Goal: Task Accomplishment & Management: Manage account settings

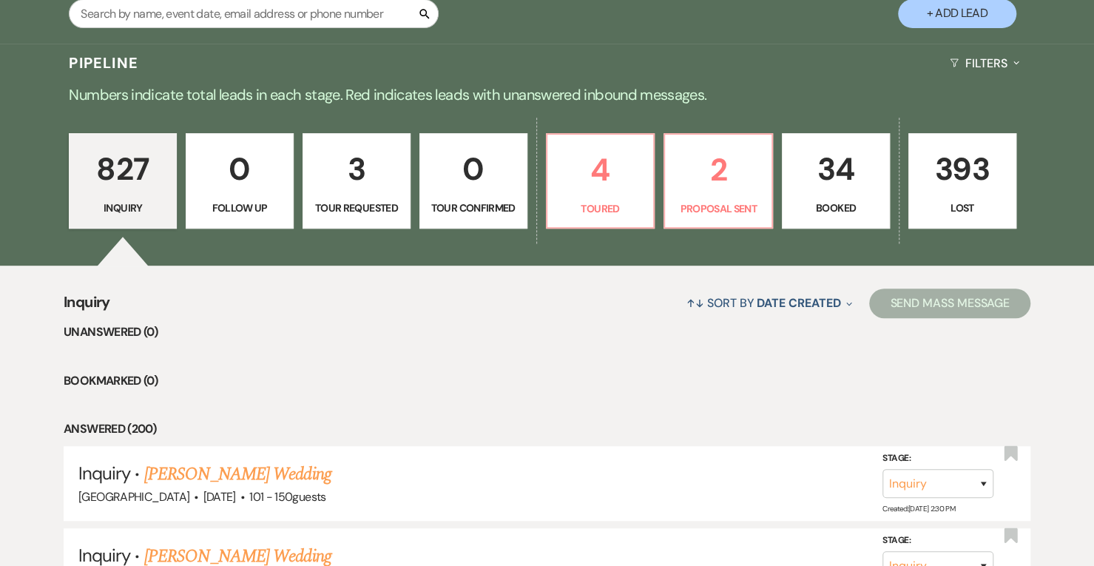
scroll to position [310, 0]
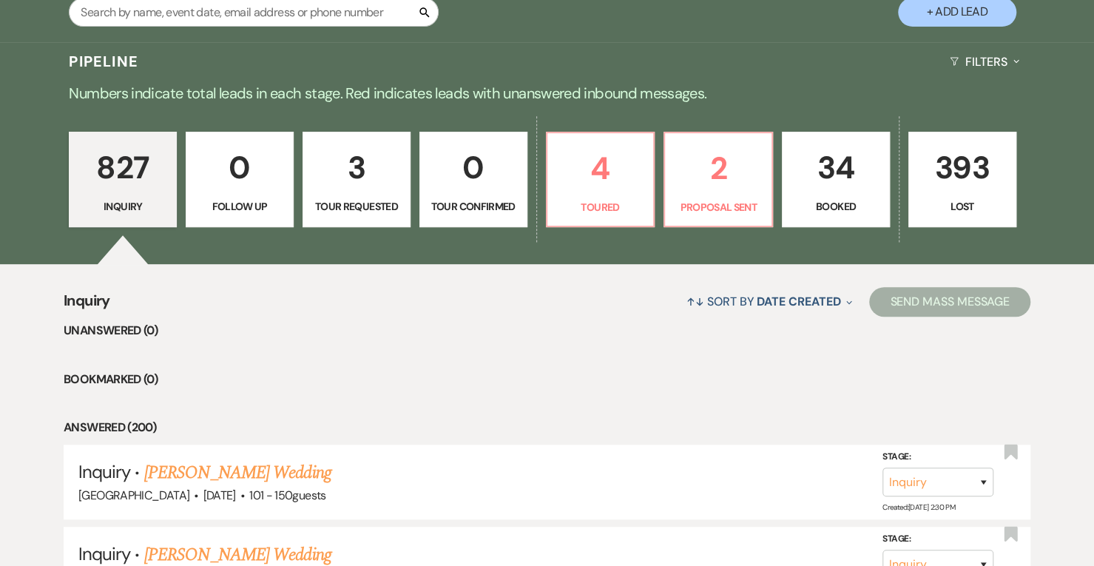
click at [838, 149] on p "34" at bounding box center [836, 168] width 89 height 50
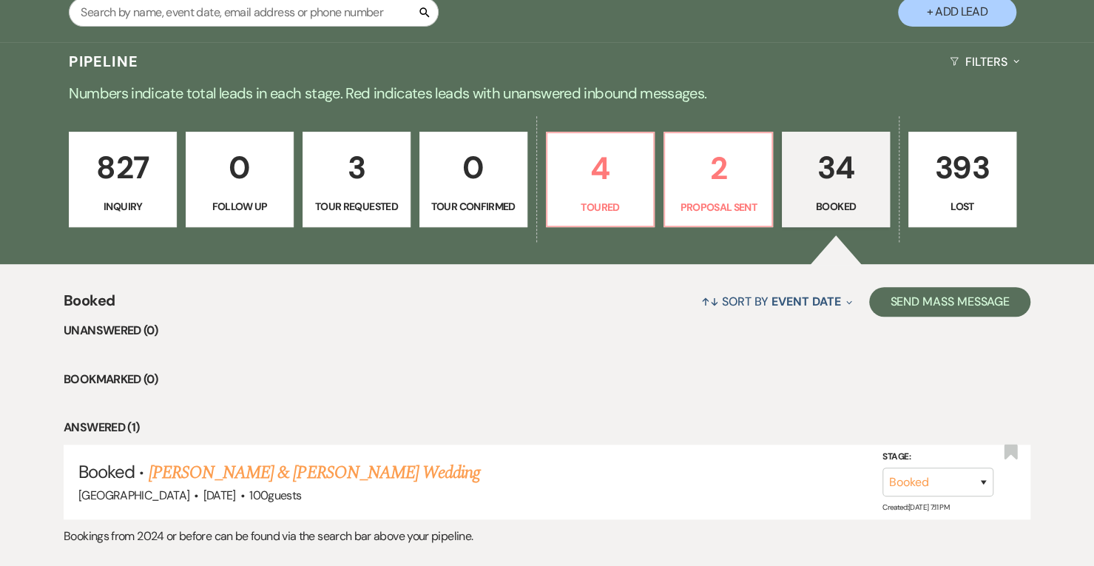
scroll to position [340, 0]
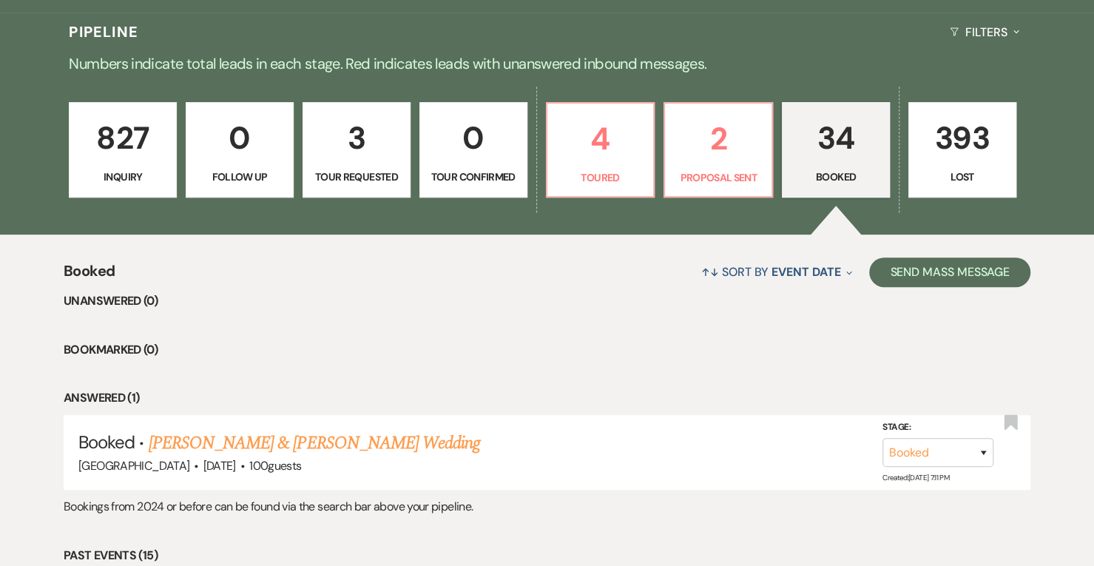
click at [264, 434] on link "[PERSON_NAME] & [PERSON_NAME] Wedding" at bounding box center [314, 443] width 331 height 27
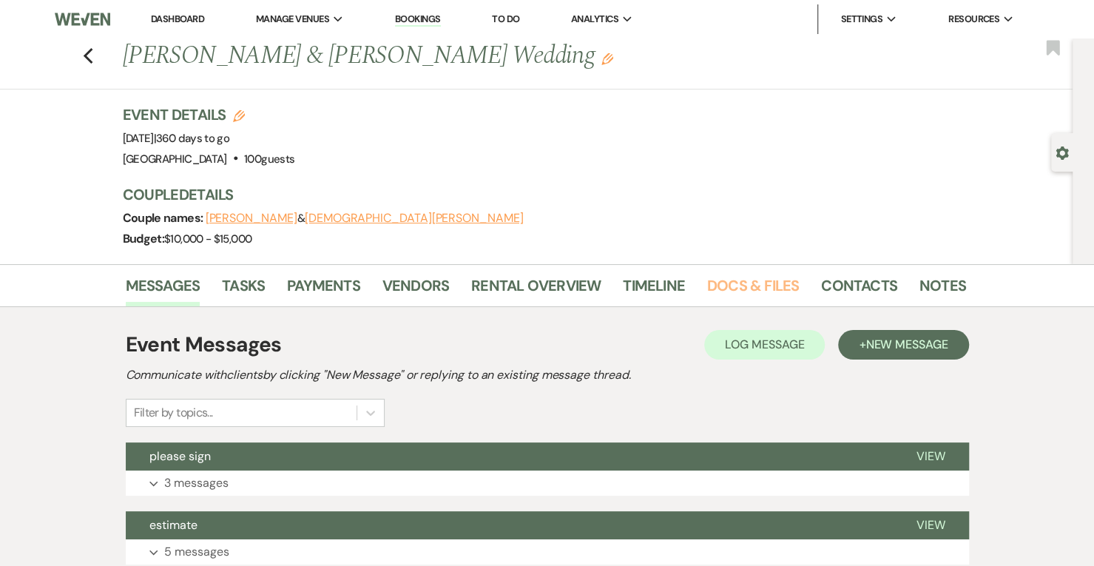
click at [756, 278] on link "Docs & Files" at bounding box center [753, 290] width 92 height 33
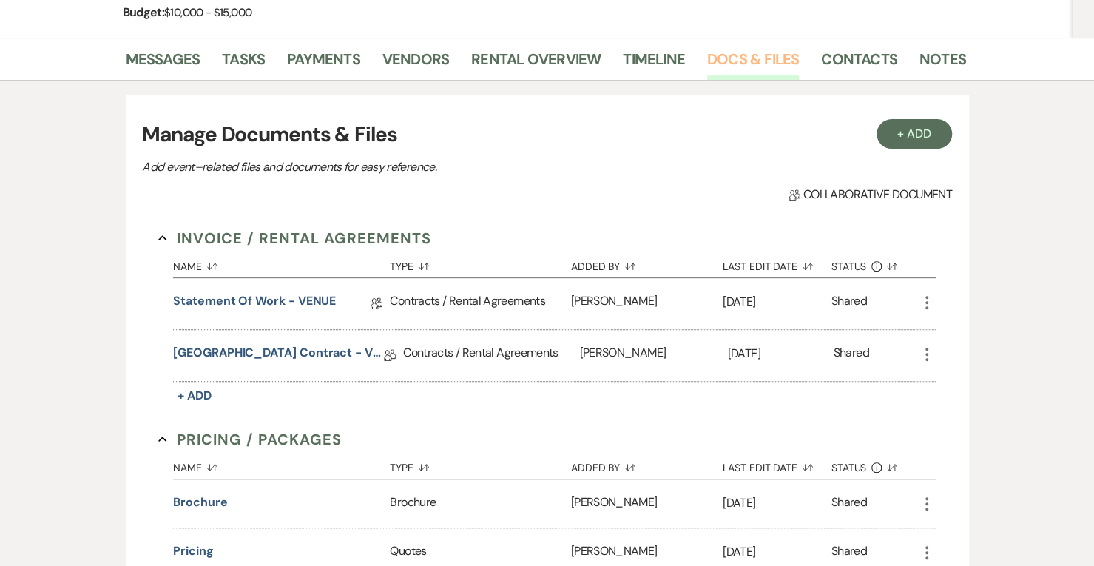
scroll to position [223, 0]
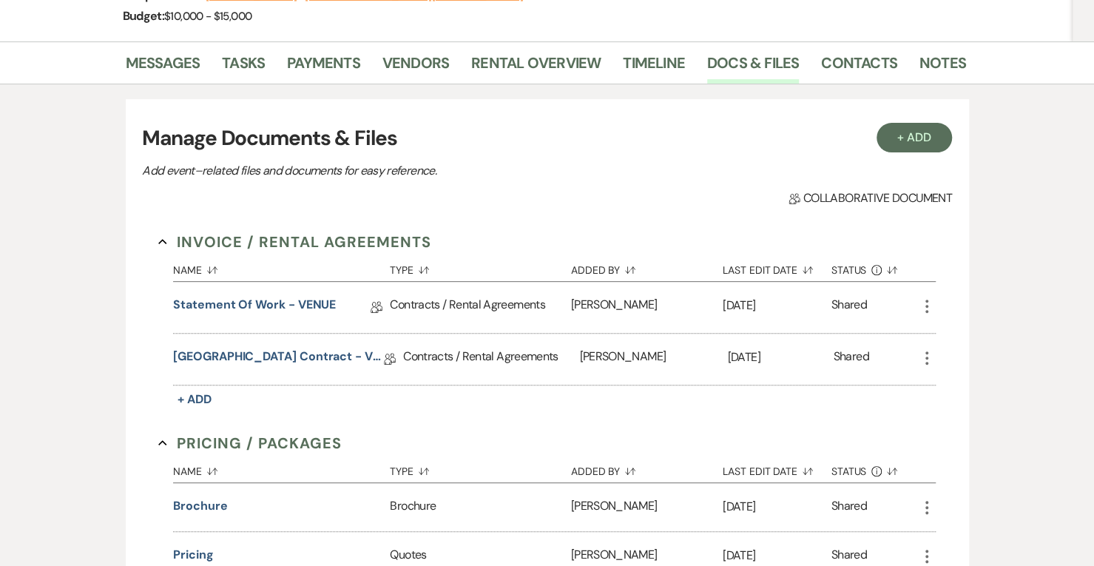
click at [291, 289] on div "Statement of Work - VENUE Collab Doc" at bounding box center [281, 307] width 217 height 51
click at [293, 309] on link "Statement of Work - VENUE" at bounding box center [254, 307] width 163 height 23
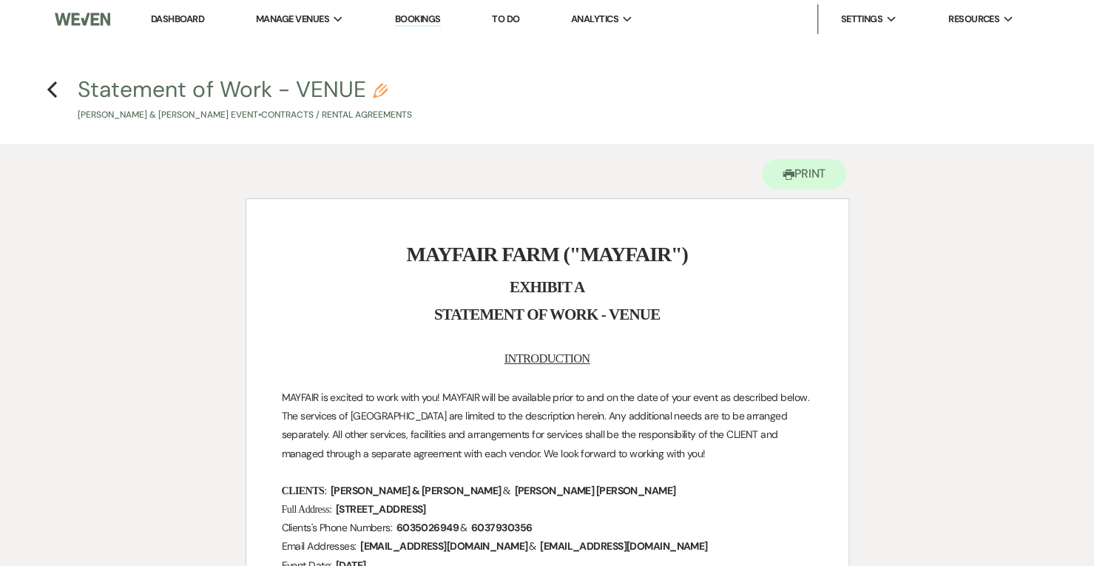
click at [52, 92] on use "button" at bounding box center [52, 89] width 10 height 16
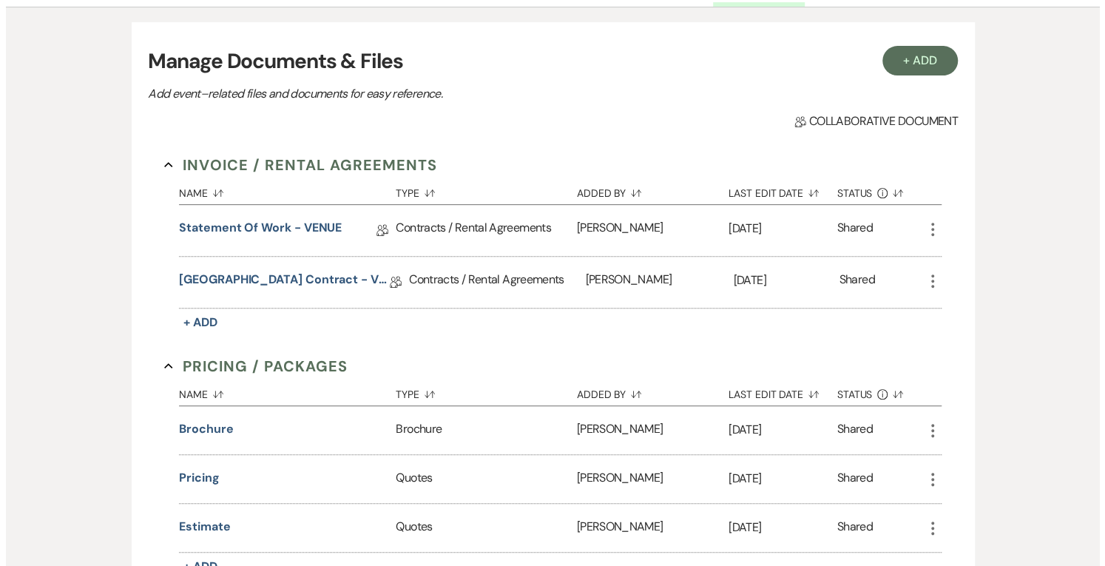
scroll to position [300, 0]
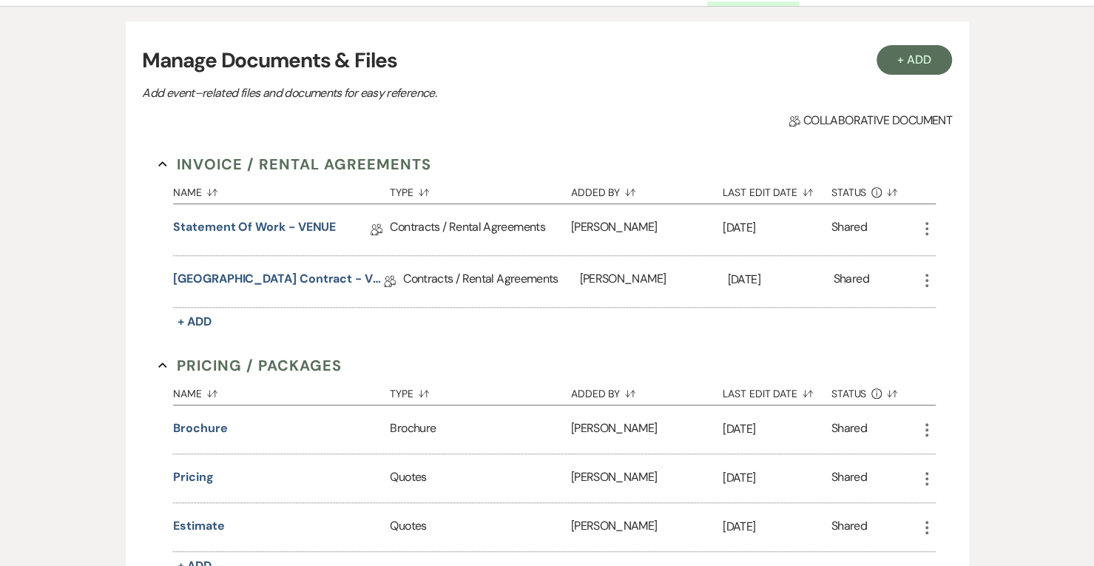
click at [195, 452] on button "Pricing" at bounding box center [193, 477] width 40 height 18
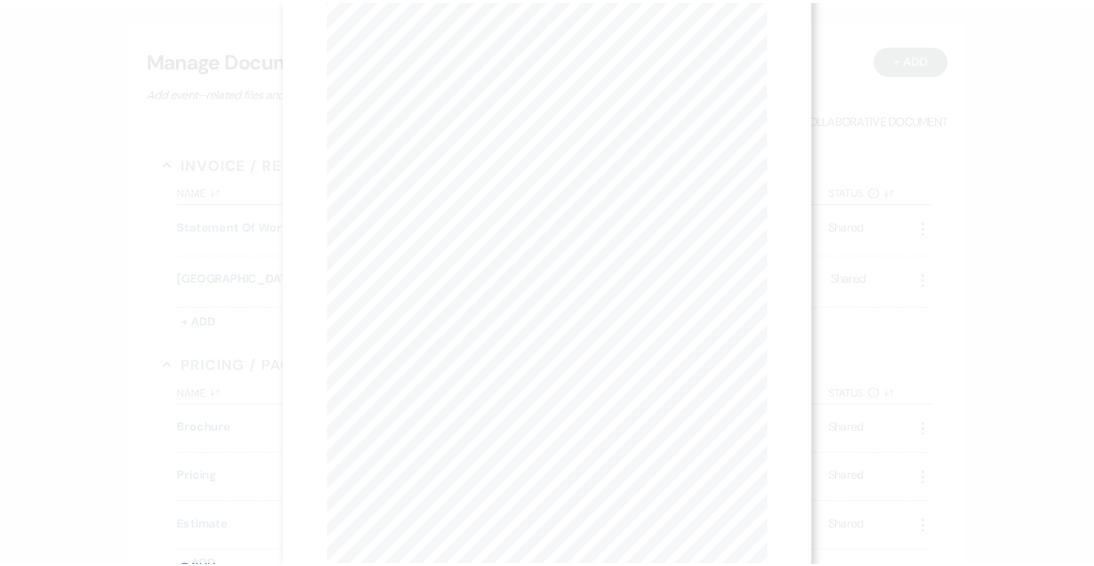
scroll to position [0, 0]
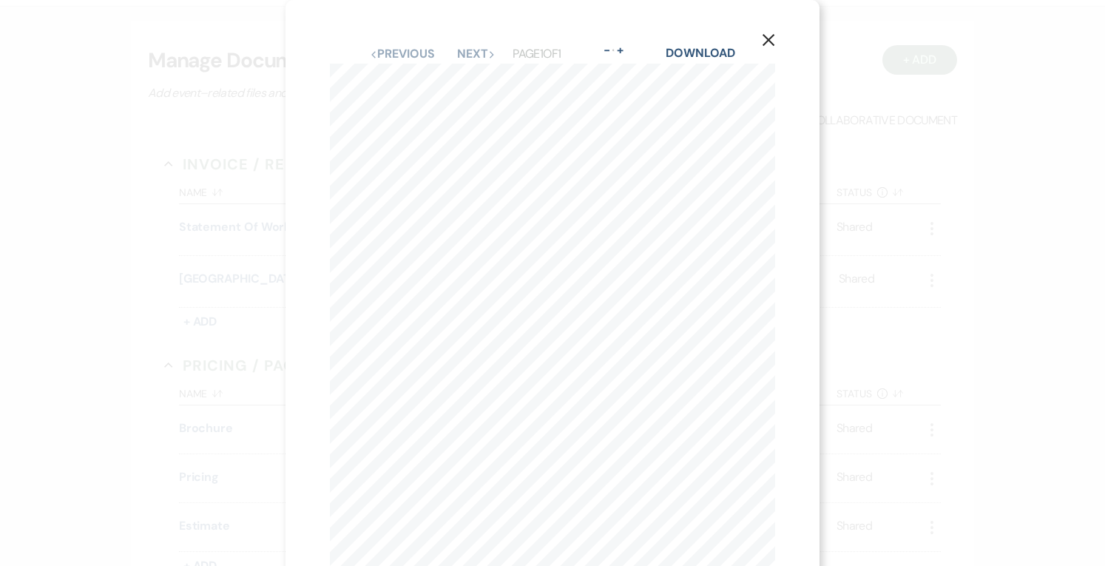
click at [777, 31] on button "X" at bounding box center [769, 39] width 102 height 79
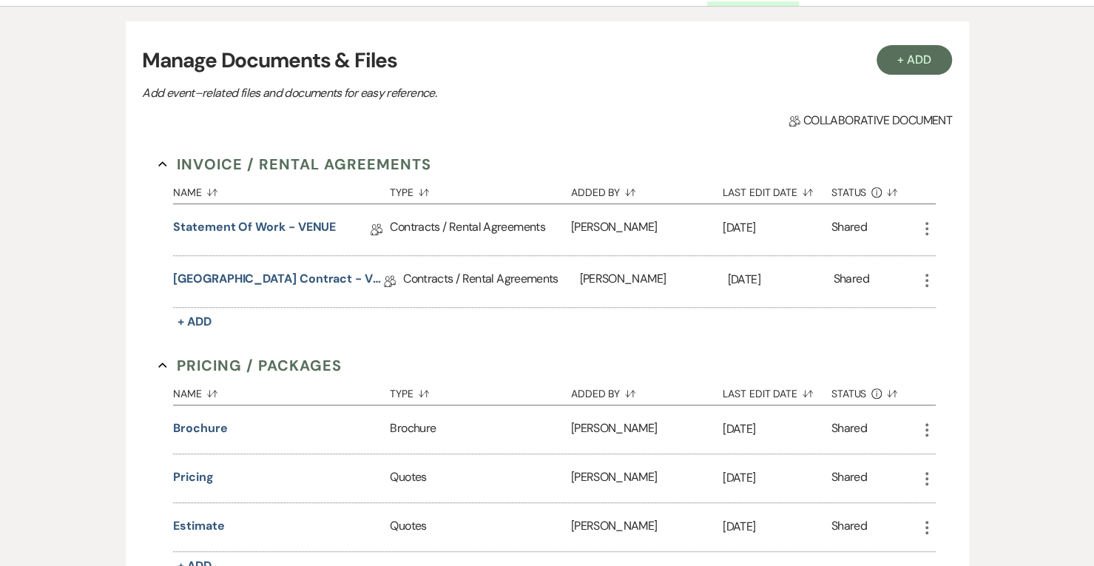
scroll to position [327, 0]
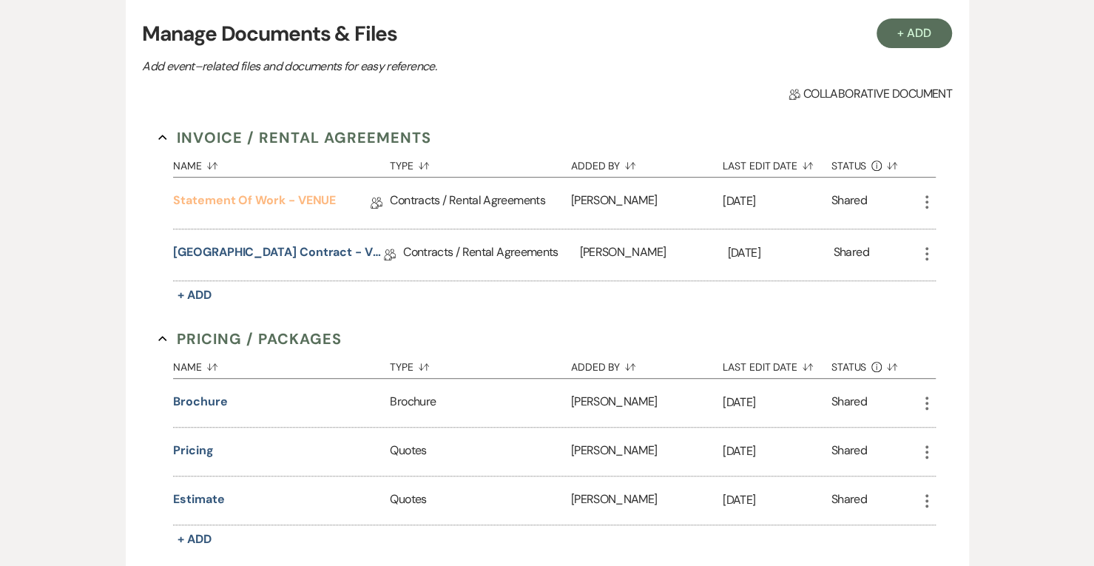
click at [320, 196] on link "Statement of Work - VENUE" at bounding box center [254, 203] width 163 height 23
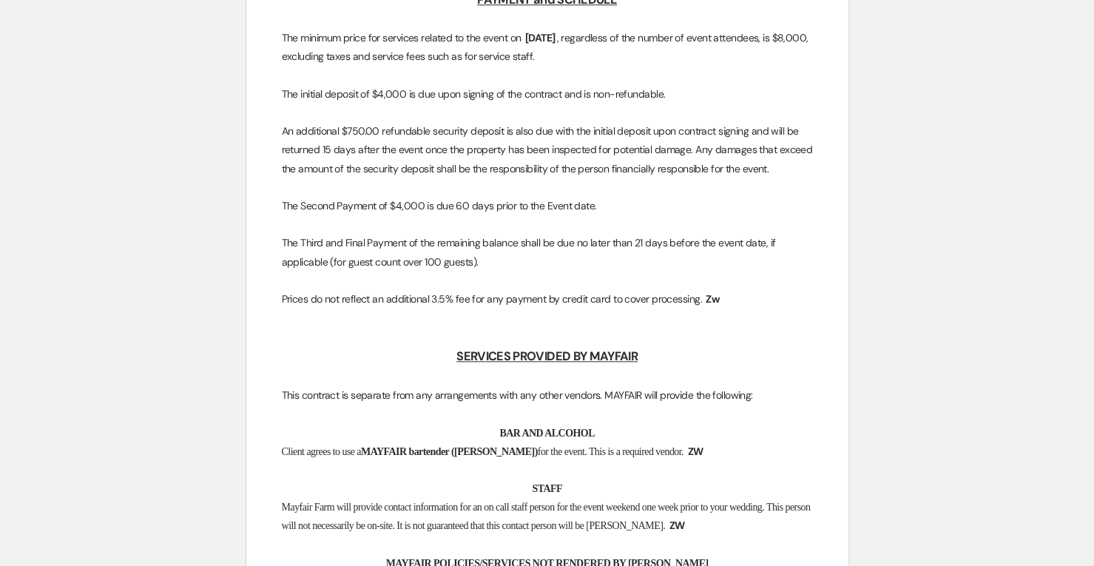
scroll to position [738, 0]
drag, startPoint x: 360, startPoint y: 91, endPoint x: 411, endPoint y: 92, distance: 51.8
click at [411, 92] on p "The initial deposit of $4,000 is due upon signing of the contract and is non-re…" at bounding box center [547, 95] width 531 height 18
drag, startPoint x: 394, startPoint y: 199, endPoint x: 440, endPoint y: 203, distance: 45.4
click at [440, 203] on p "The Second Payment of $4,000 is due 60 days prior to the Event date." at bounding box center [547, 207] width 531 height 18
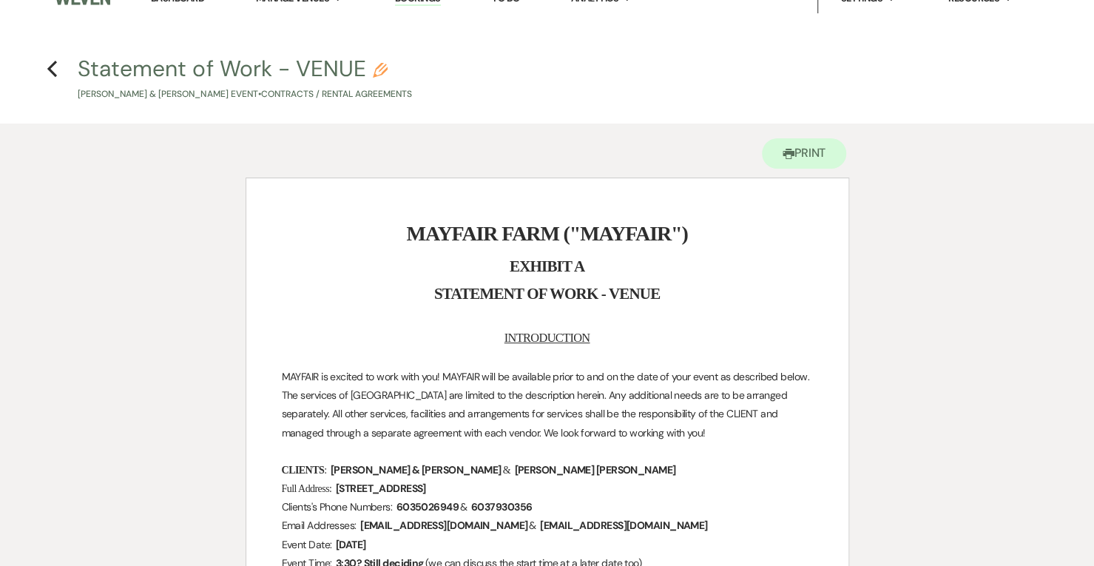
scroll to position [0, 0]
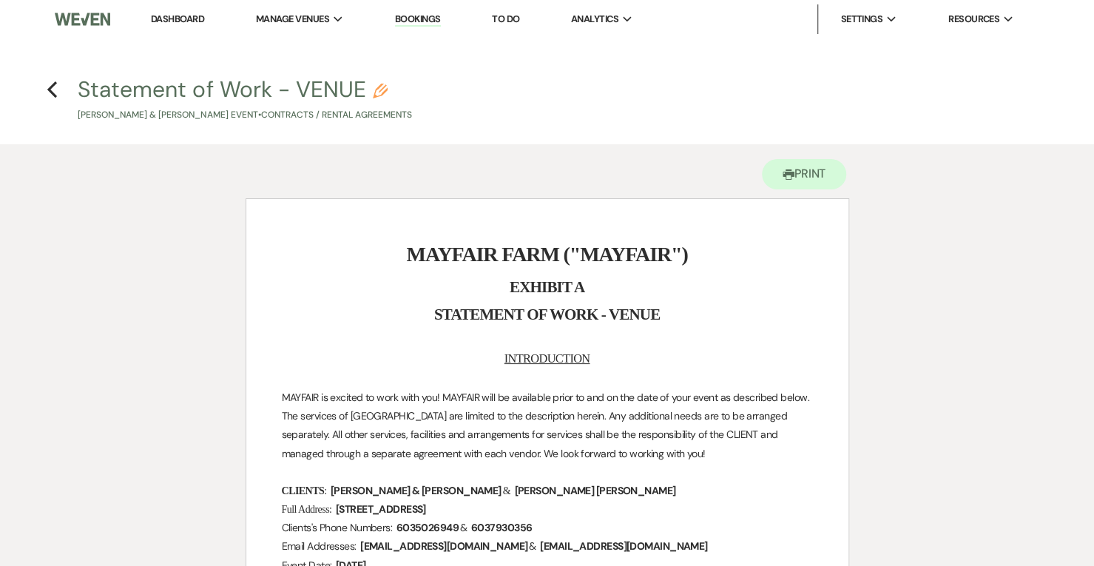
click at [52, 92] on use "button" at bounding box center [52, 89] width 10 height 16
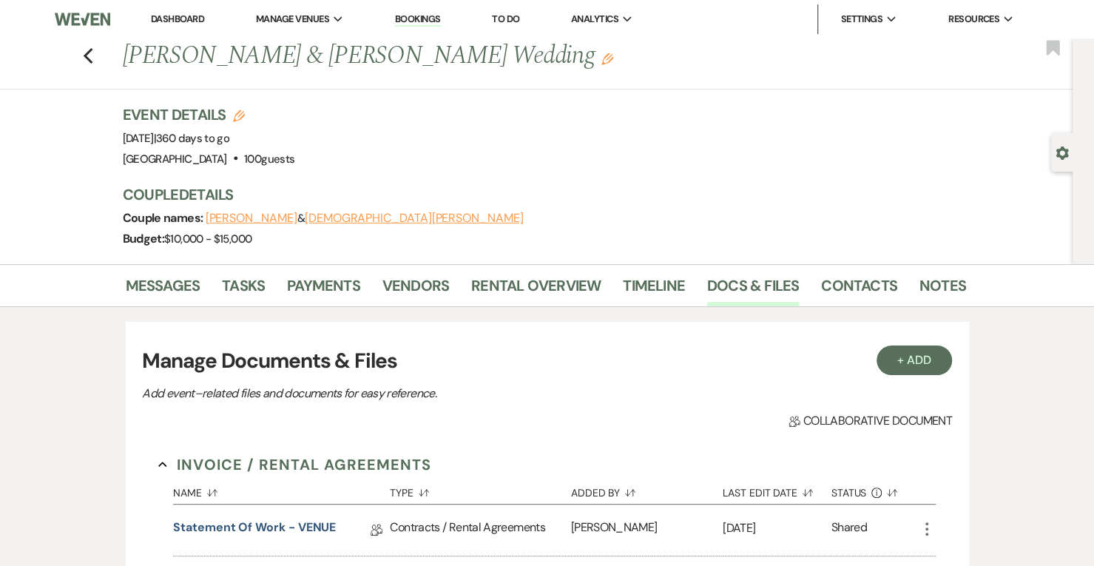
click at [296, 21] on span "Manage Venues" at bounding box center [292, 19] width 73 height 15
click at [179, 19] on link "Dashboard" at bounding box center [177, 19] width 53 height 13
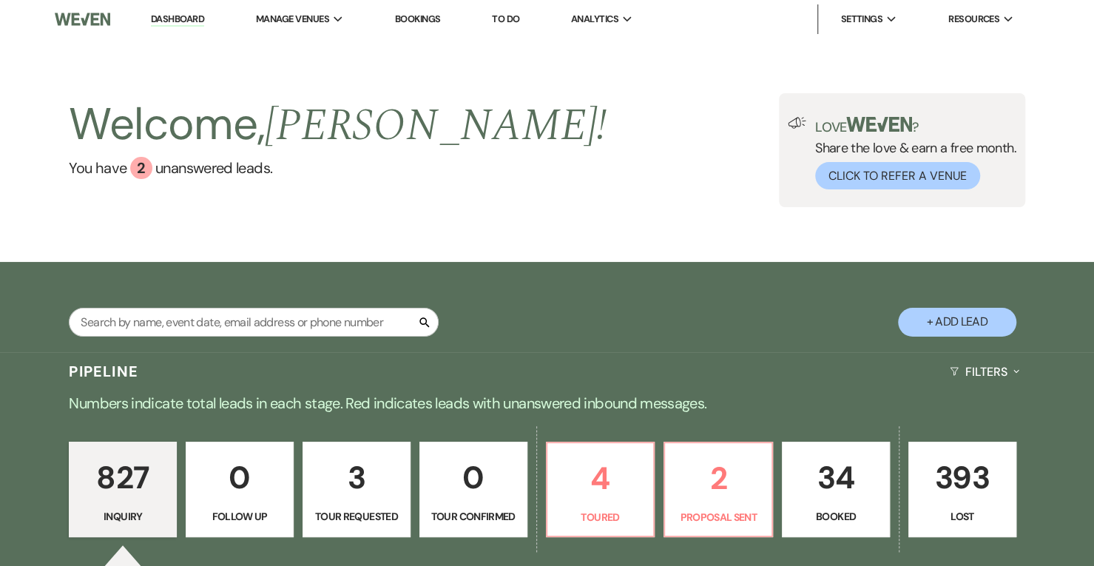
scroll to position [133, 0]
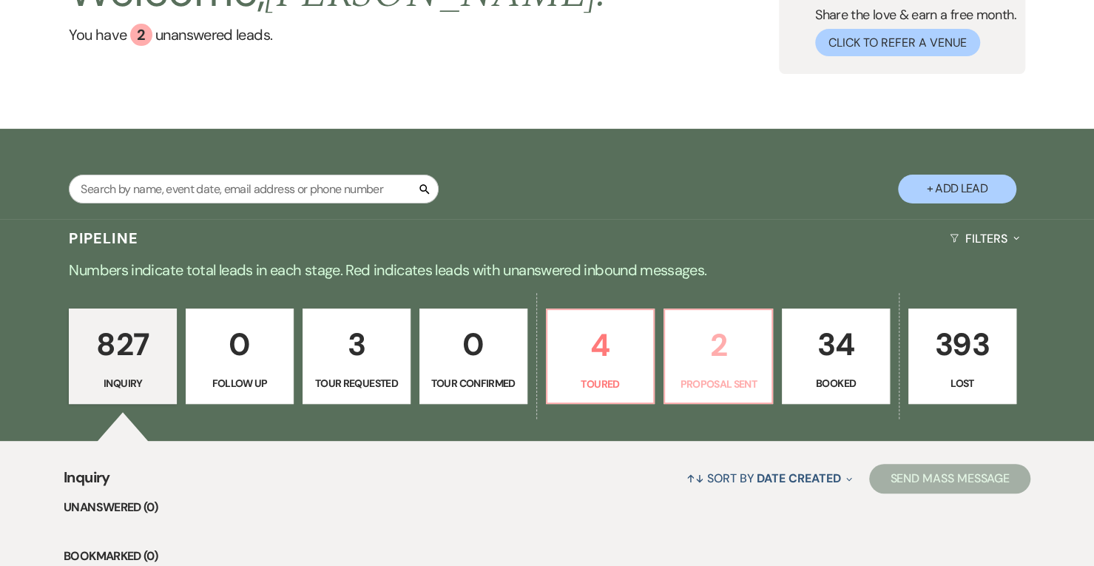
click at [709, 394] on link "2 Proposal Sent" at bounding box center [719, 357] width 110 height 96
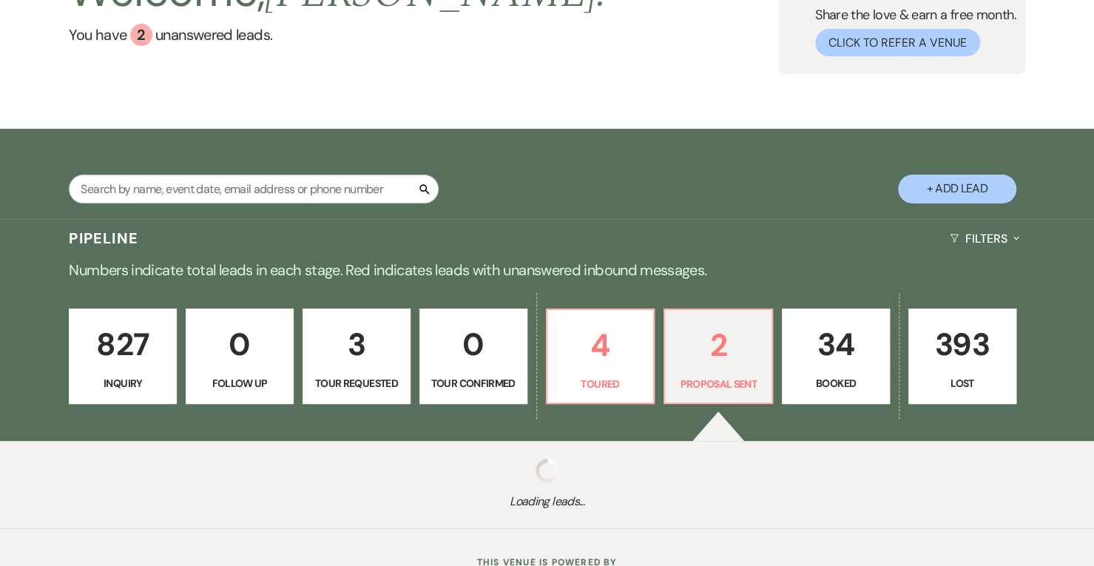
select select "6"
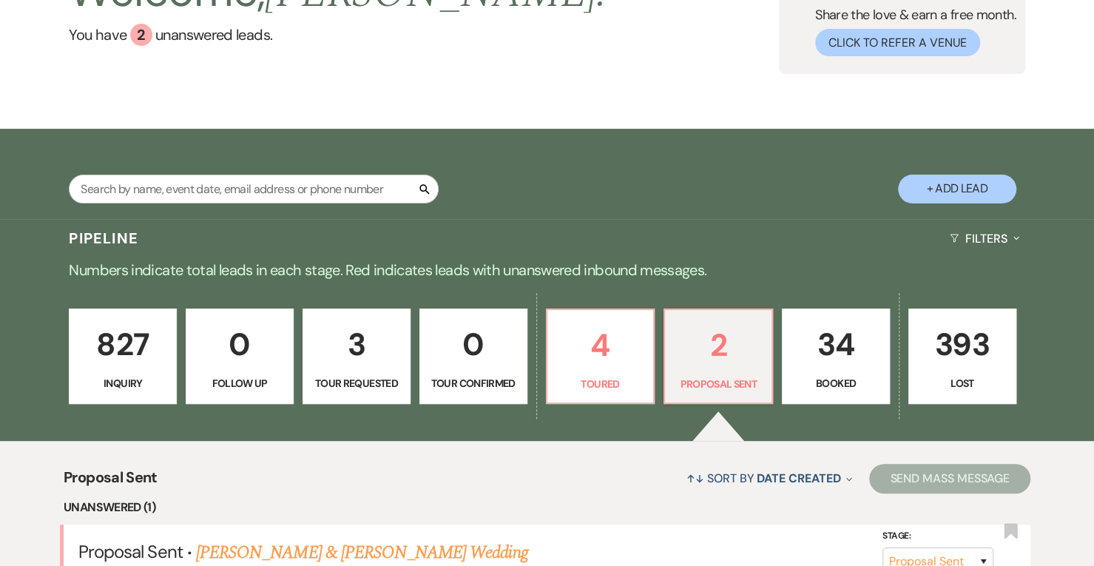
scroll to position [465, 0]
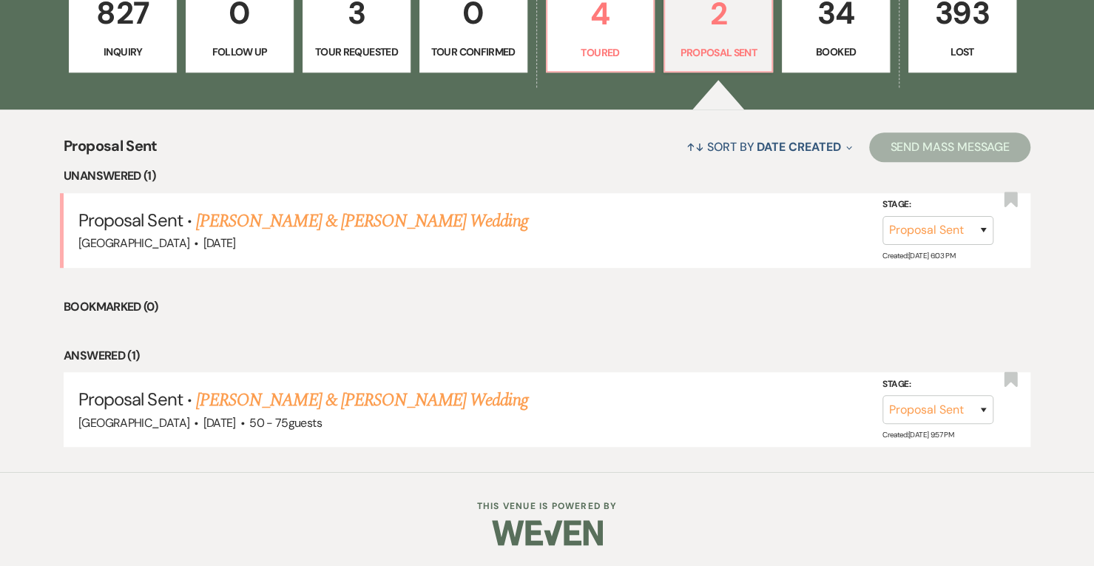
click at [392, 402] on link "[PERSON_NAME] & [PERSON_NAME] Wedding" at bounding box center [361, 400] width 331 height 27
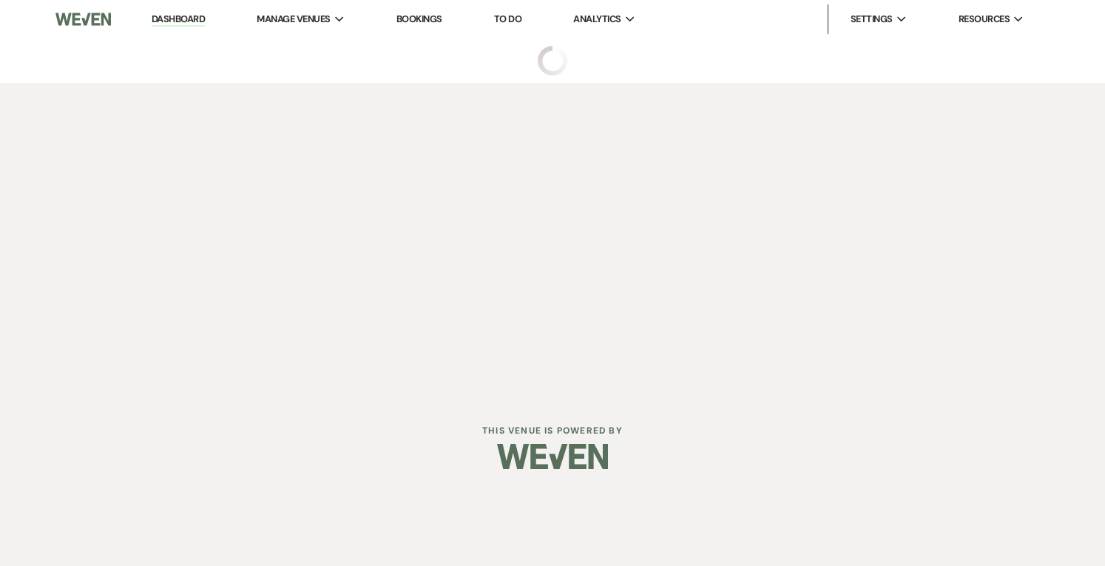
select select "6"
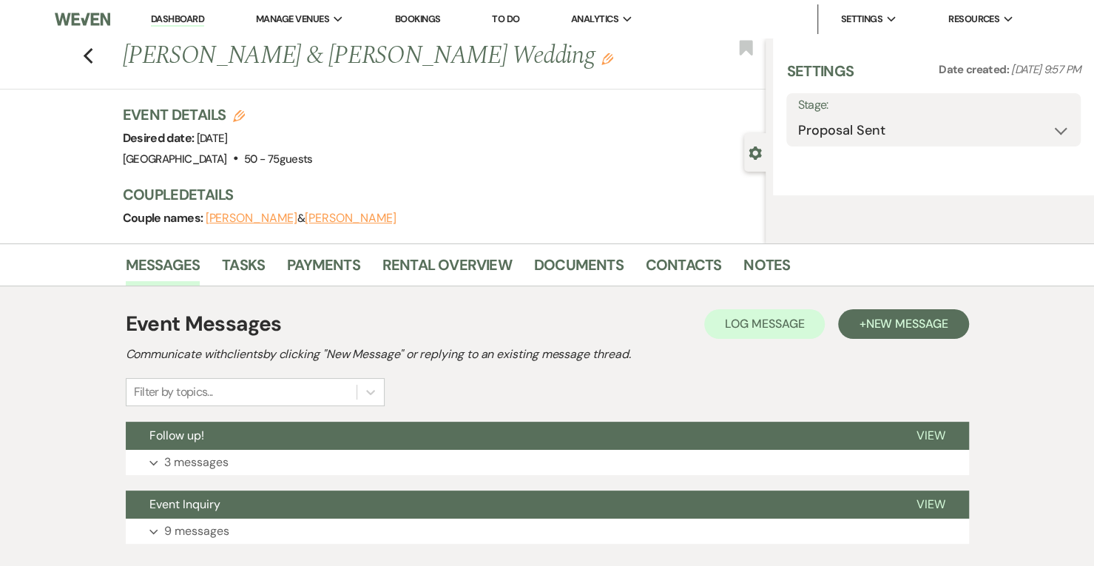
select select "5"
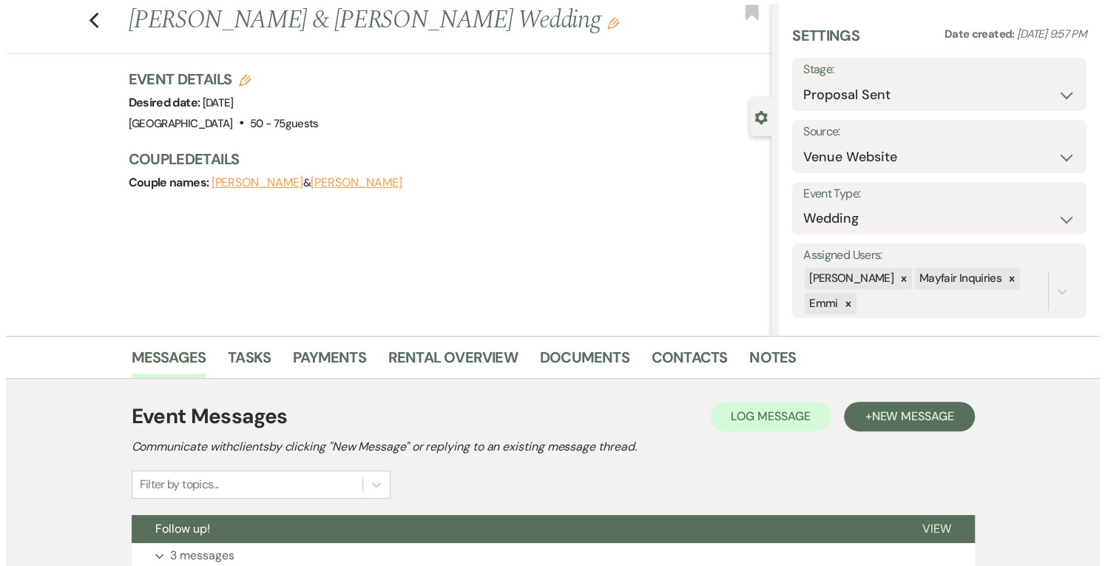
scroll to position [34, 0]
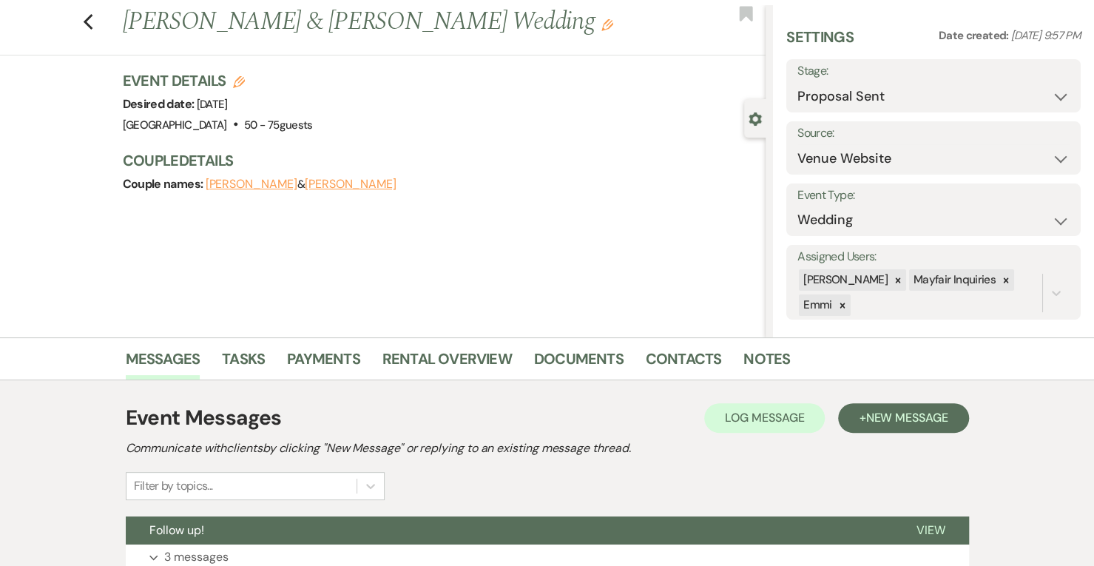
click at [243, 84] on icon "Edit" at bounding box center [239, 82] width 12 height 12
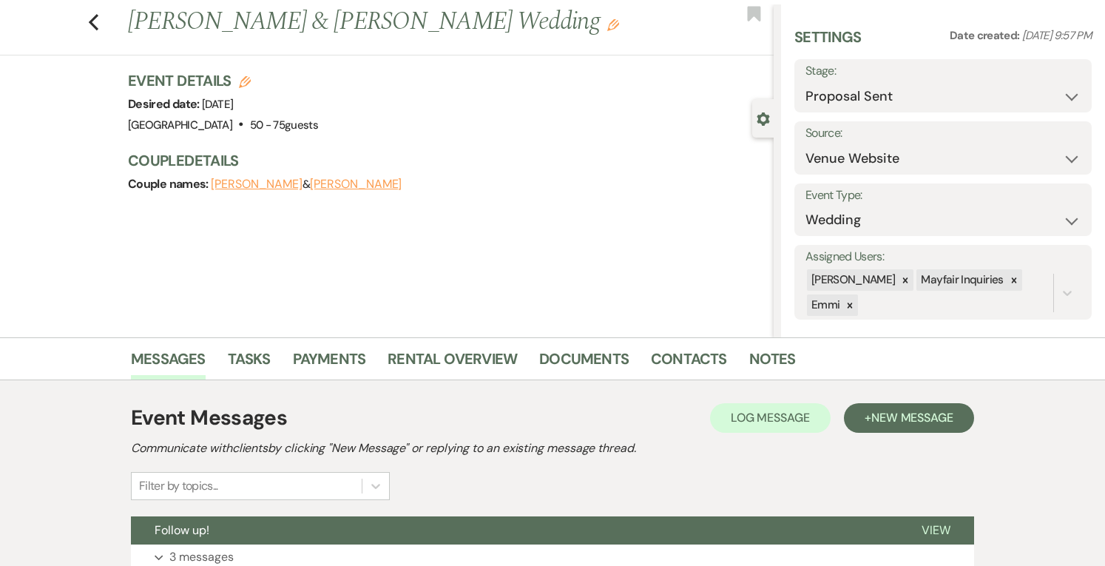
select select "562"
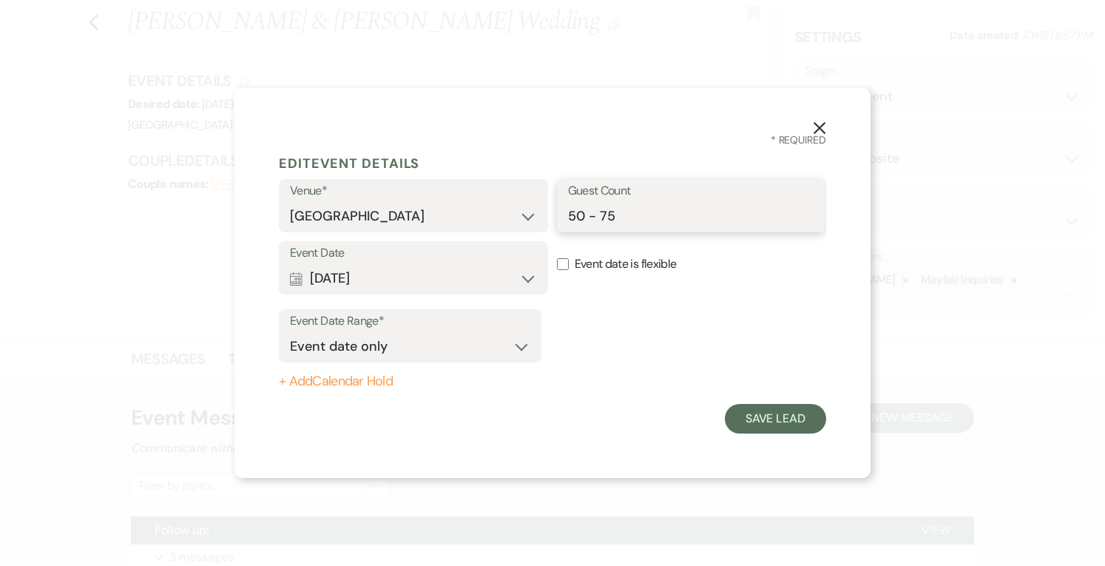
drag, startPoint x: 618, startPoint y: 221, endPoint x: 510, endPoint y: 208, distance: 108.8
click at [510, 208] on div "Venue* [GEOGRAPHIC_DATA] Guest Count 50 - 75" at bounding box center [553, 210] width 548 height 62
type input "70-80"
click at [794, 418] on button "Save Lead" at bounding box center [775, 419] width 101 height 30
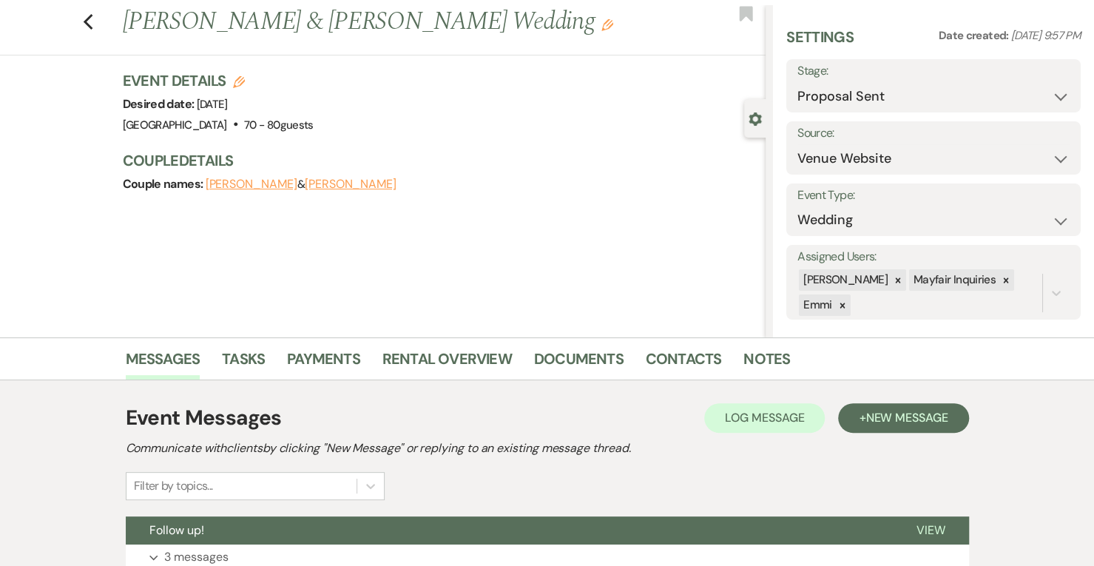
click at [228, 98] on span "[DATE]" at bounding box center [212, 104] width 31 height 15
click at [245, 82] on use "button" at bounding box center [239, 82] width 12 height 12
select select "562"
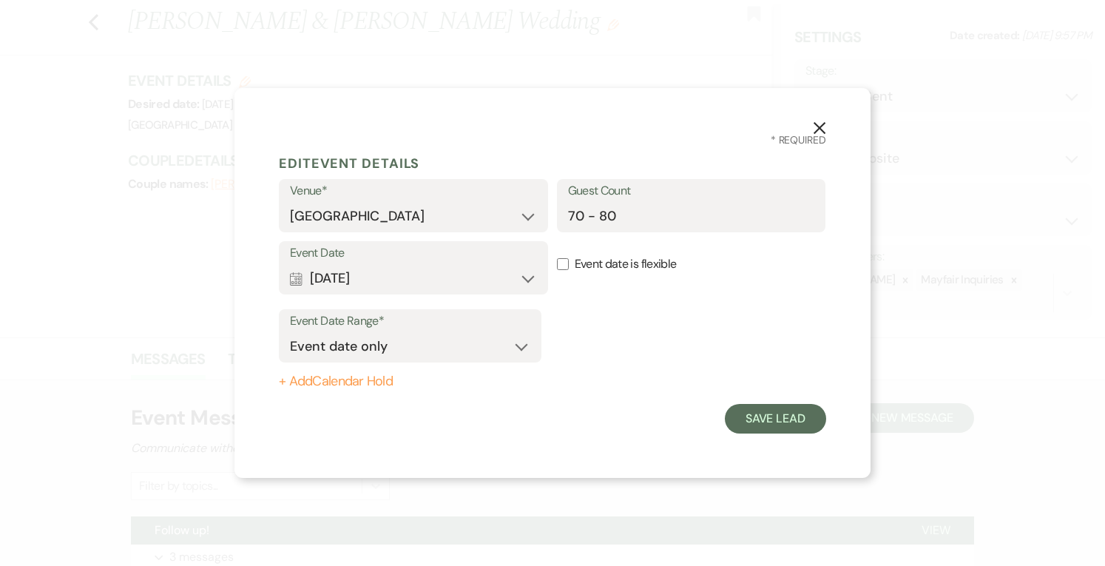
click at [417, 259] on label "Event Date" at bounding box center [413, 253] width 247 height 21
click at [414, 269] on button "Calendar [DATE] Expand" at bounding box center [413, 278] width 247 height 30
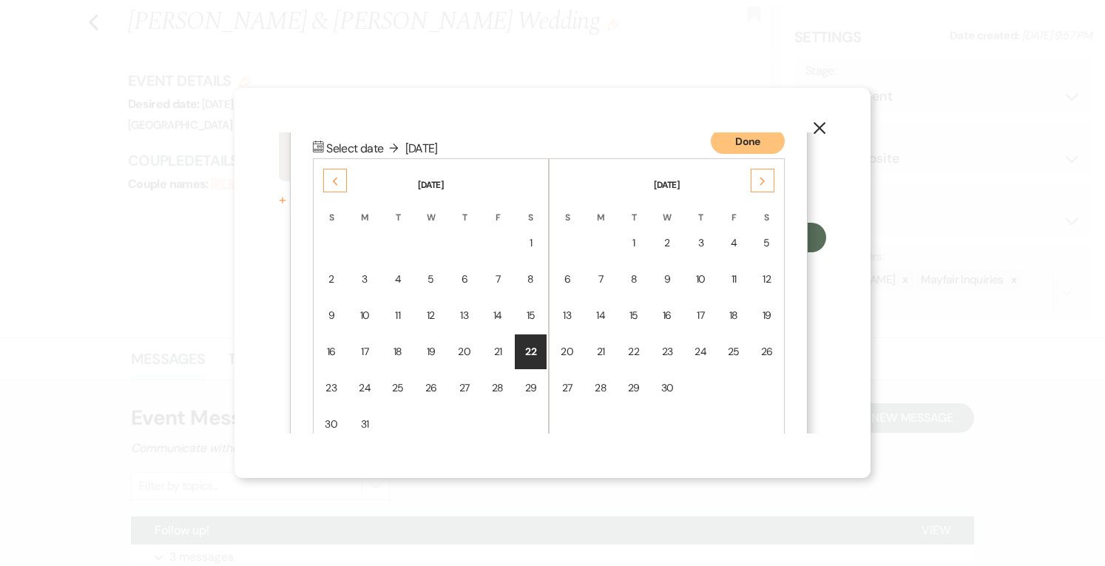
scroll to position [188, 0]
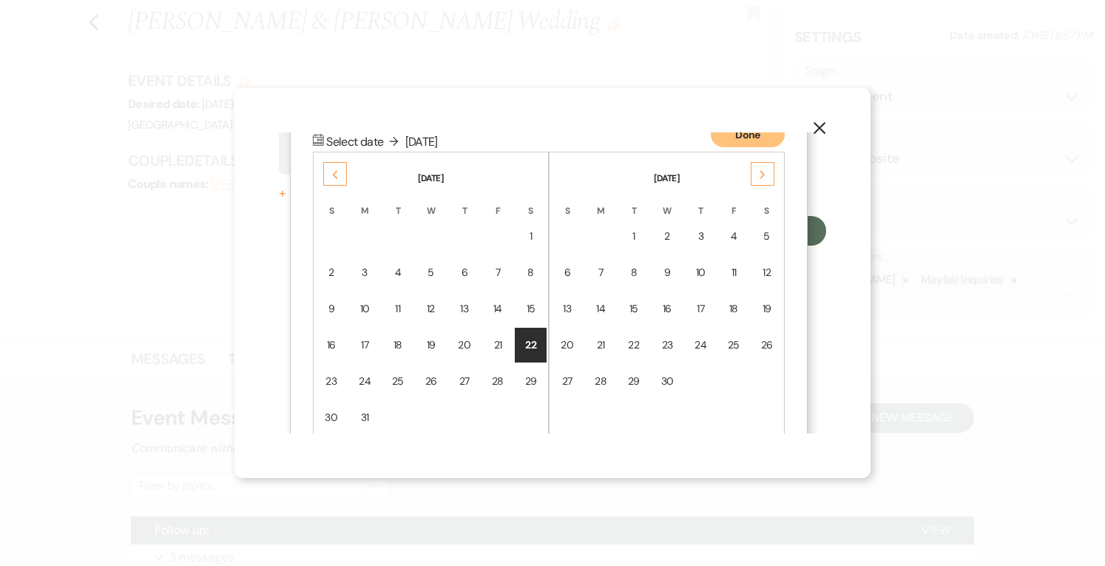
click at [323, 169] on div "Previous" at bounding box center [335, 174] width 24 height 24
click at [539, 301] on td "18" at bounding box center [531, 309] width 32 height 35
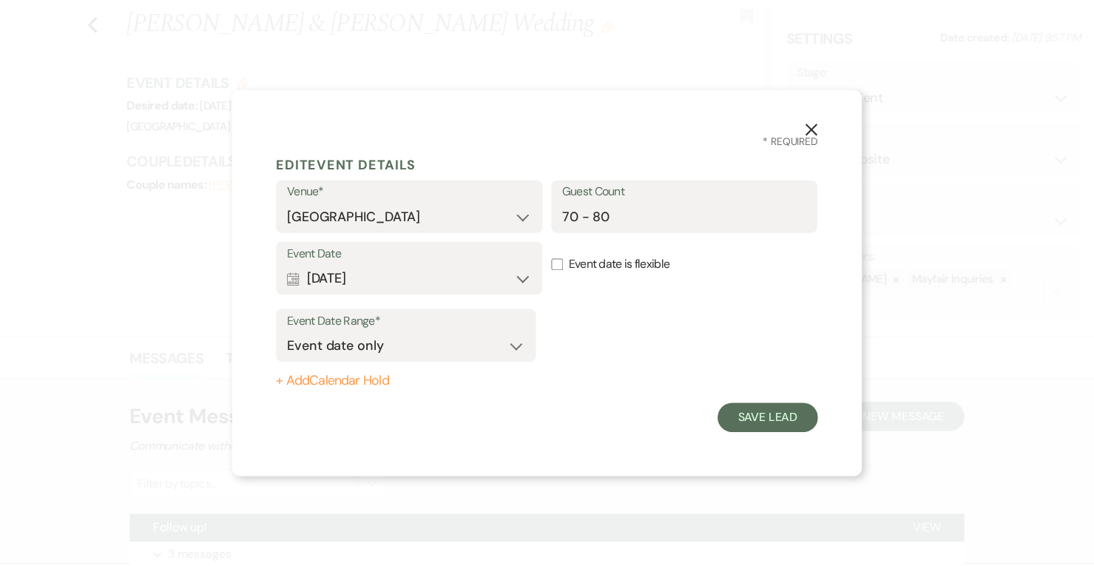
scroll to position [0, 0]
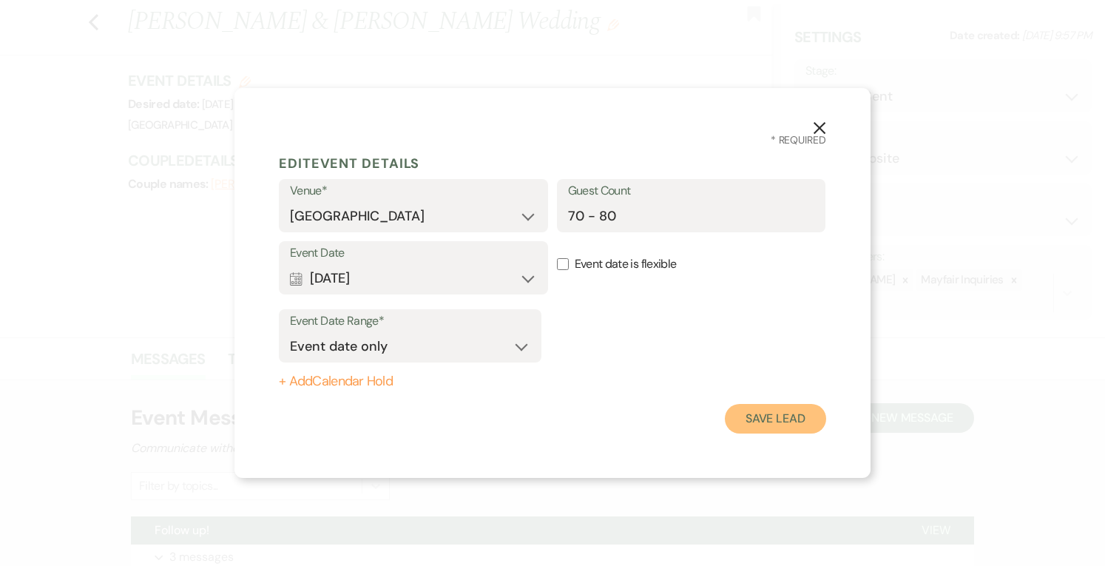
click at [787, 417] on button "Save Lead" at bounding box center [775, 419] width 101 height 30
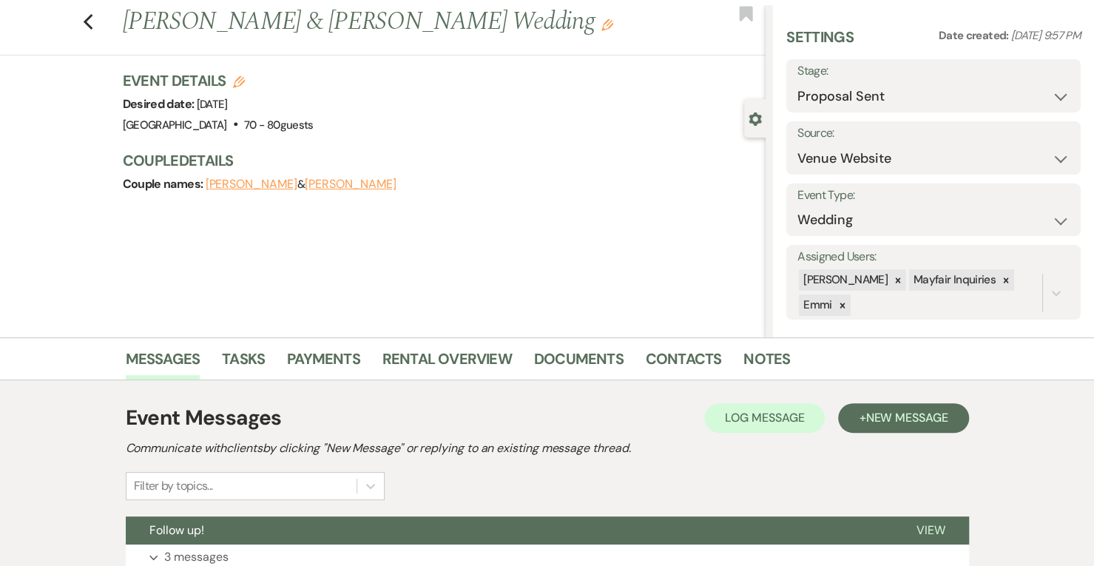
scroll to position [223, 0]
